Goal: Task Accomplishment & Management: Use online tool/utility

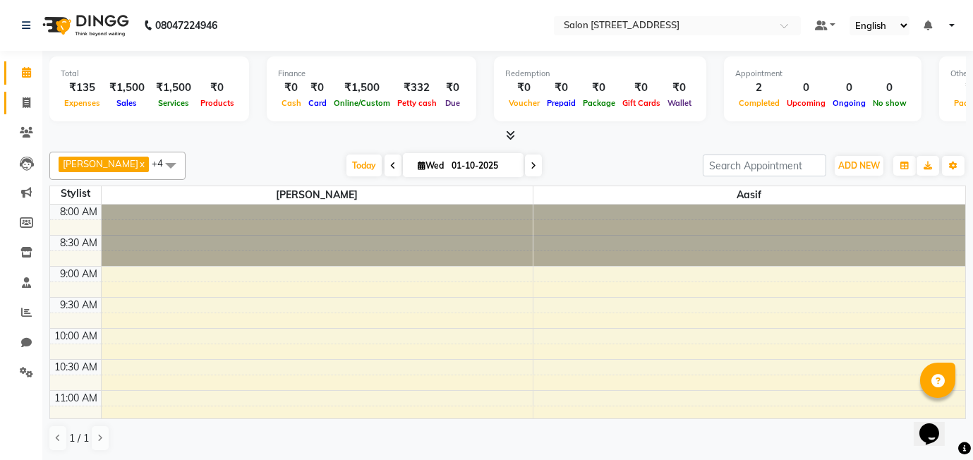
click at [27, 102] on icon at bounding box center [27, 102] width 8 height 11
select select "service"
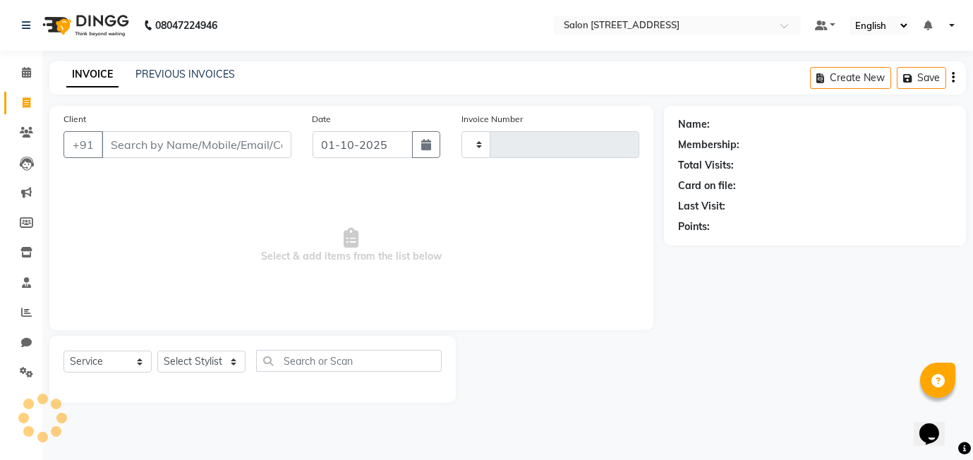
type input "0588"
select select "8448"
click at [20, 66] on span at bounding box center [26, 73] width 25 height 16
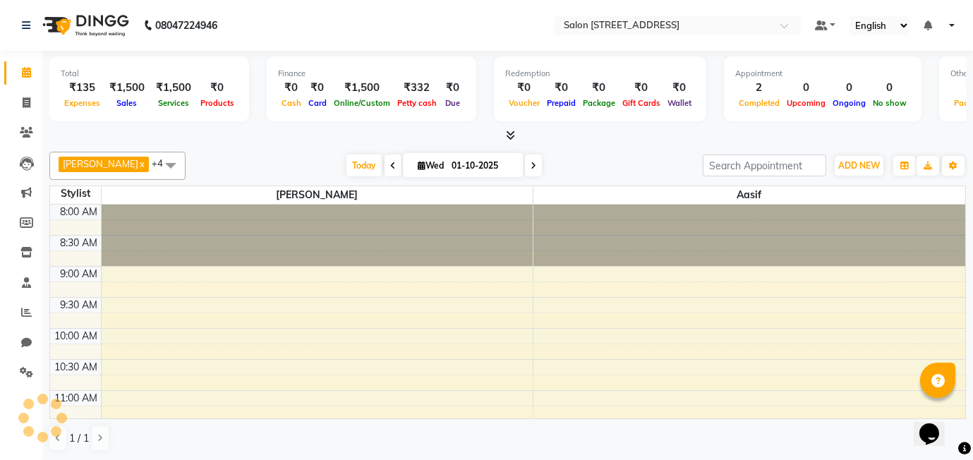
scroll to position [559, 0]
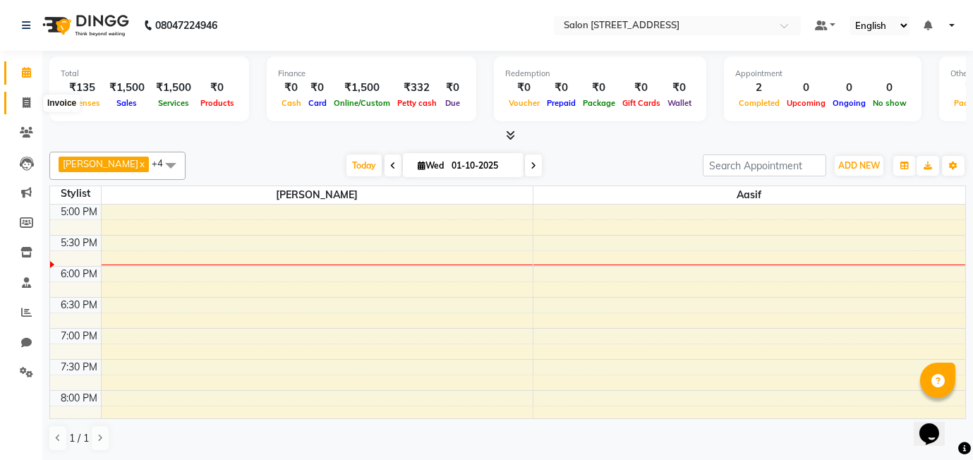
click at [23, 99] on icon at bounding box center [27, 102] width 8 height 11
select select "8448"
select select "service"
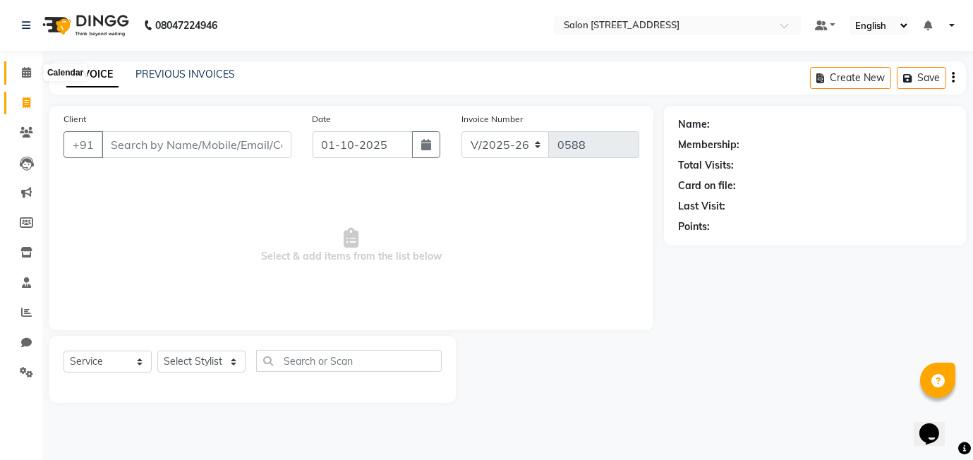
click at [27, 70] on icon at bounding box center [26, 72] width 9 height 11
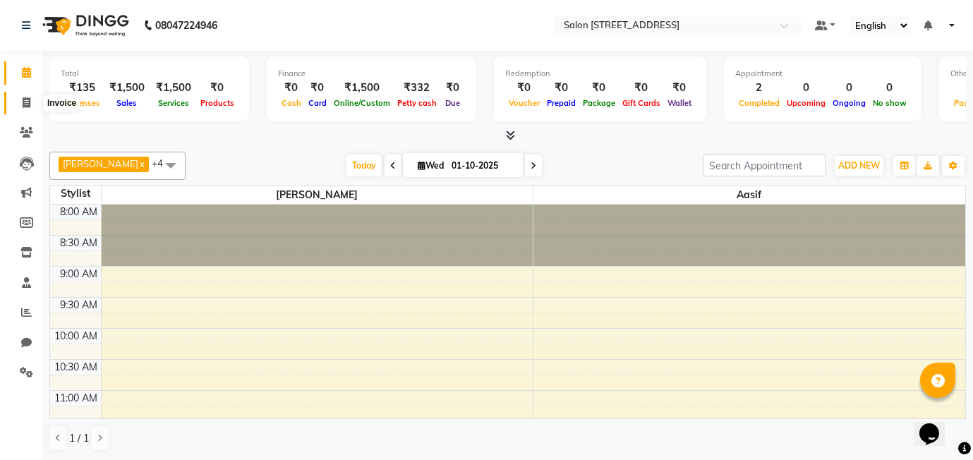
click at [25, 101] on icon at bounding box center [27, 102] width 8 height 11
select select "service"
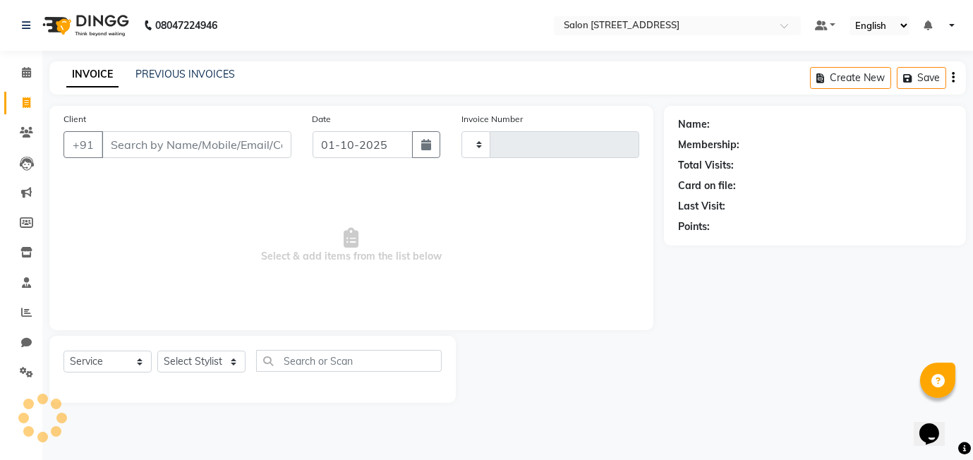
type input "0588"
select select "8448"
click at [185, 68] on link "PREVIOUS INVOICES" at bounding box center [184, 74] width 99 height 13
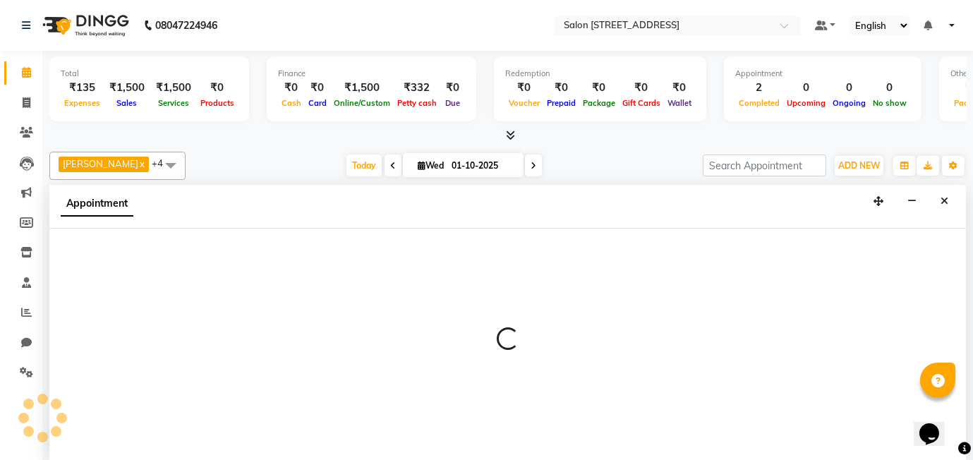
scroll to position [1, 0]
select select "84438"
select select "tentative"
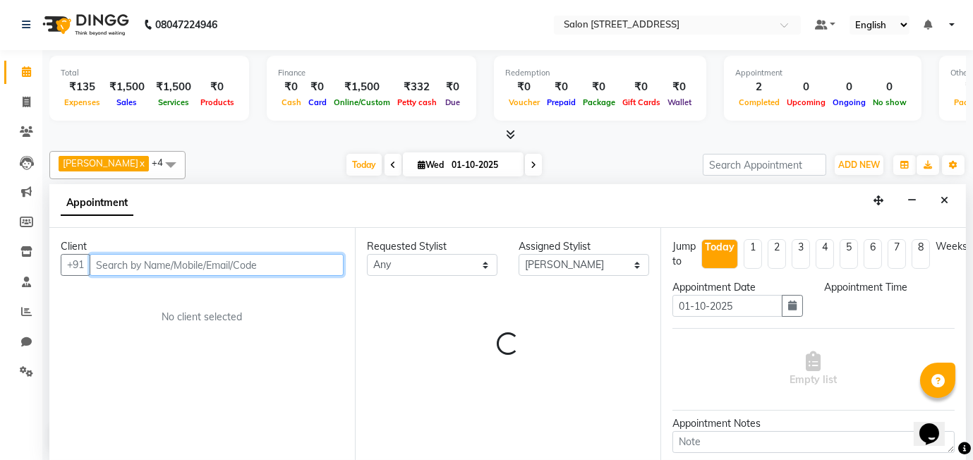
select select "615"
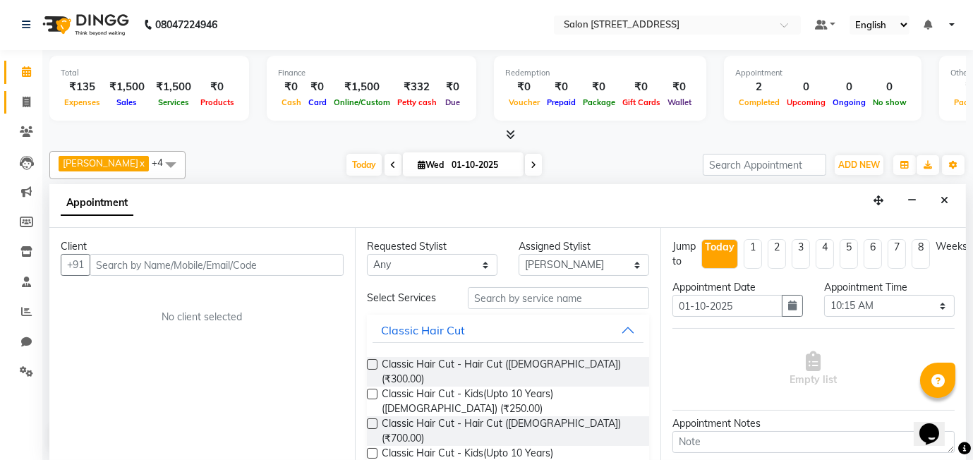
click at [29, 101] on icon at bounding box center [27, 102] width 8 height 11
select select "service"
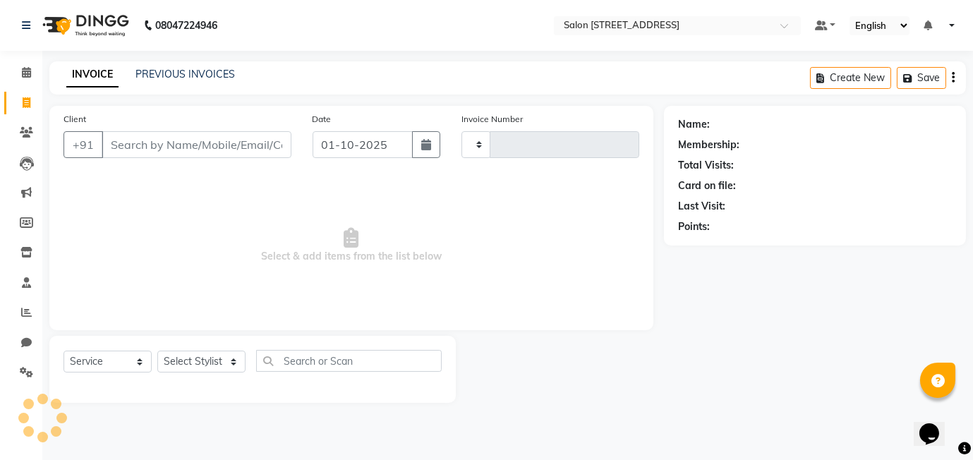
type input "0588"
select select "8448"
click at [213, 361] on select "Select Stylist [PERSON_NAME] Manager [PERSON_NAME]" at bounding box center [201, 362] width 88 height 22
select select "90774"
click at [157, 351] on select "Select Stylist [PERSON_NAME] Manager [PERSON_NAME]" at bounding box center [201, 362] width 88 height 22
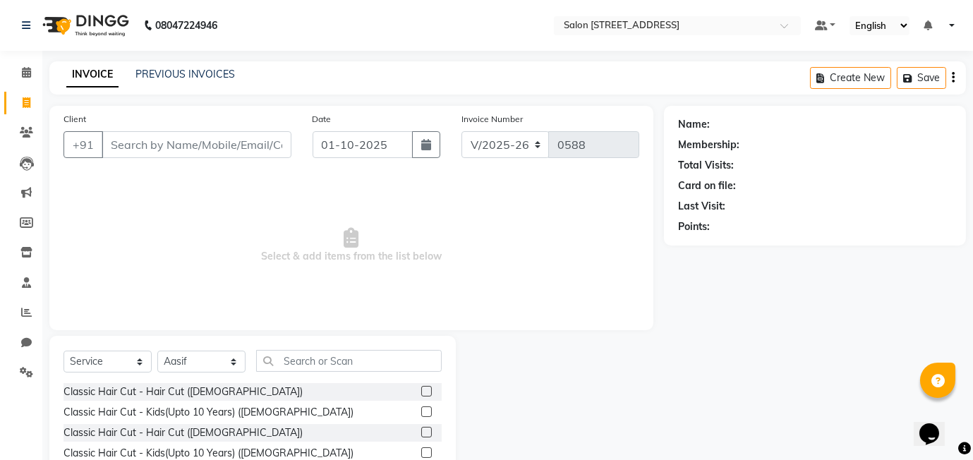
click at [424, 392] on label at bounding box center [426, 391] width 11 height 11
click at [424, 392] on input "checkbox" at bounding box center [425, 391] width 9 height 9
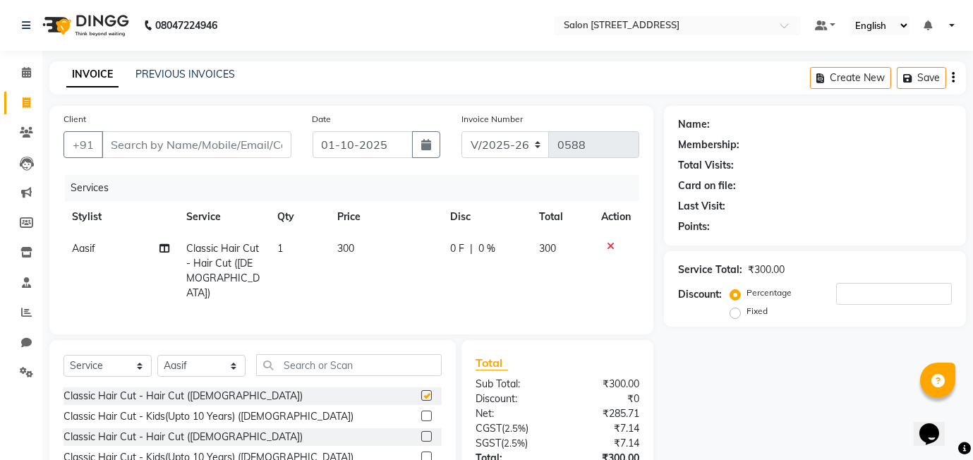
checkbox input "false"
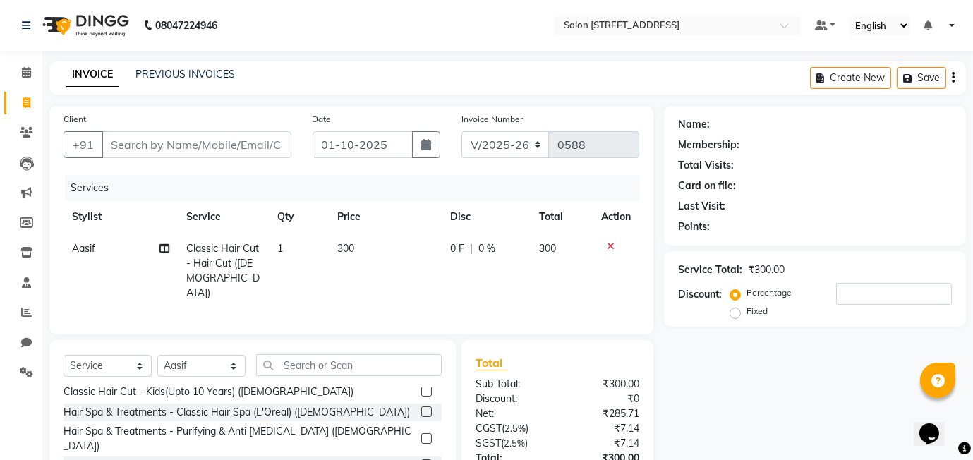
scroll to position [46, 0]
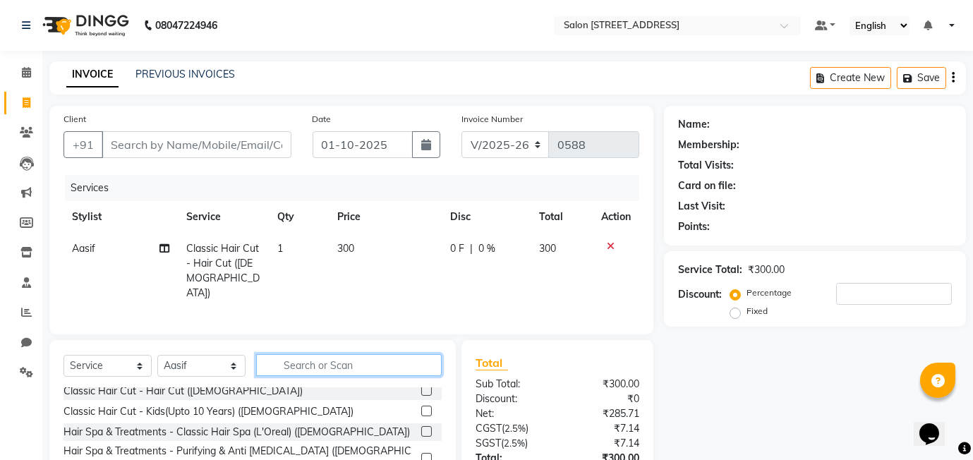
click at [310, 354] on input "text" at bounding box center [349, 365] width 186 height 22
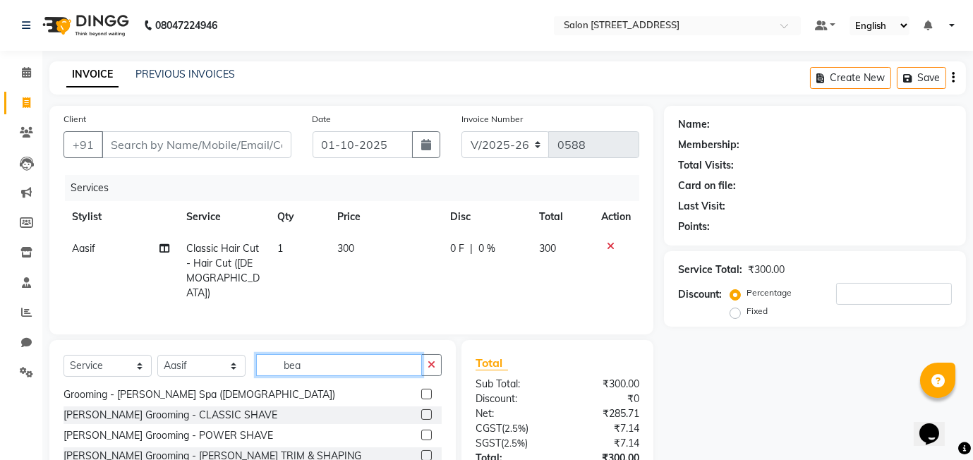
scroll to position [22, 0]
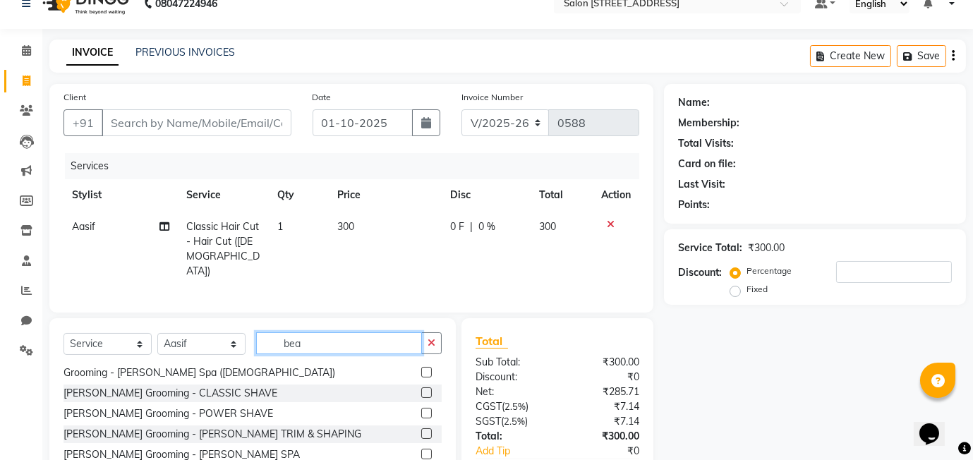
type input "bea"
click at [428, 428] on label at bounding box center [426, 433] width 11 height 11
click at [428, 430] on input "checkbox" at bounding box center [425, 434] width 9 height 9
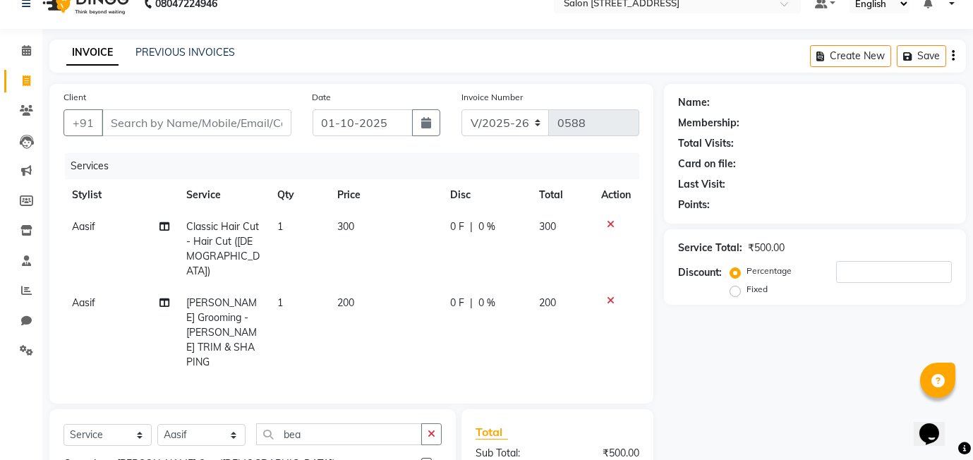
checkbox input "false"
